Goal: Task Accomplishment & Management: Use online tool/utility

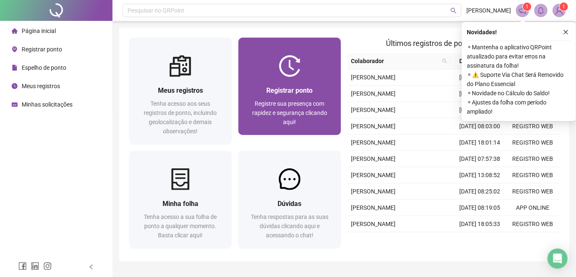
click at [260, 79] on div "Registrar ponto Registre sua presença com rapidez e segurança clicando aqui!" at bounding box center [290, 106] width 103 height 58
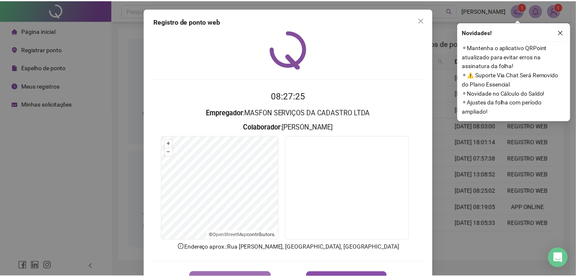
scroll to position [30, 0]
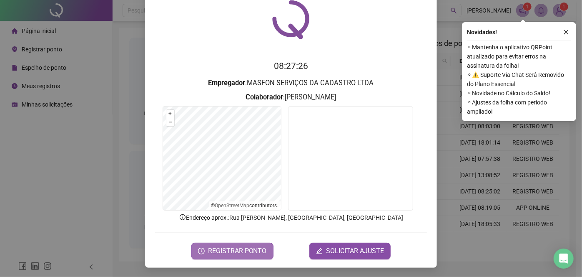
click at [254, 244] on button "REGISTRAR PONTO" at bounding box center [232, 250] width 82 height 17
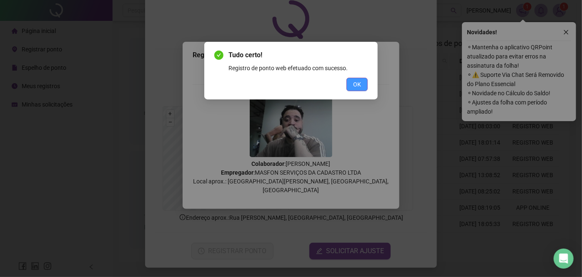
click at [363, 86] on button "OK" at bounding box center [357, 84] width 21 height 13
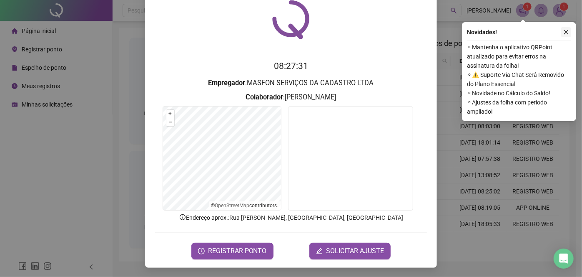
click at [570, 29] on button "button" at bounding box center [566, 32] width 10 height 10
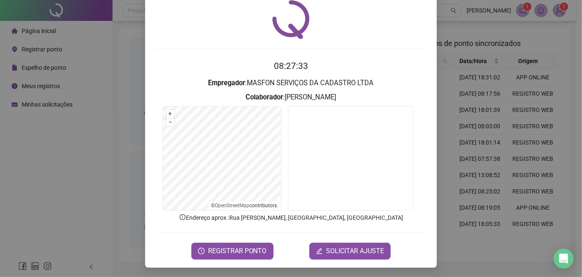
click at [465, 19] on div "Registro de ponto web 08:27:33 Empregador : MASFON SERVIÇOS DA CADASTRO LTDA Co…" at bounding box center [291, 138] width 582 height 277
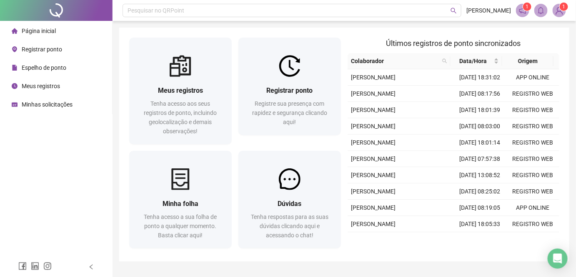
click at [520, 7] on icon "notification" at bounding box center [523, 11] width 8 height 8
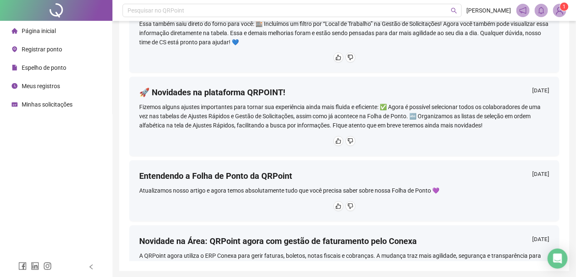
scroll to position [493, 0]
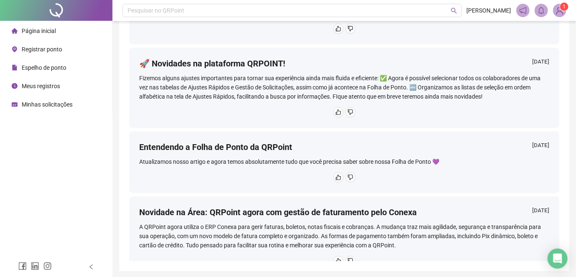
click at [561, 9] on img at bounding box center [560, 10] width 13 height 13
